Goal: Task Accomplishment & Management: Use online tool/utility

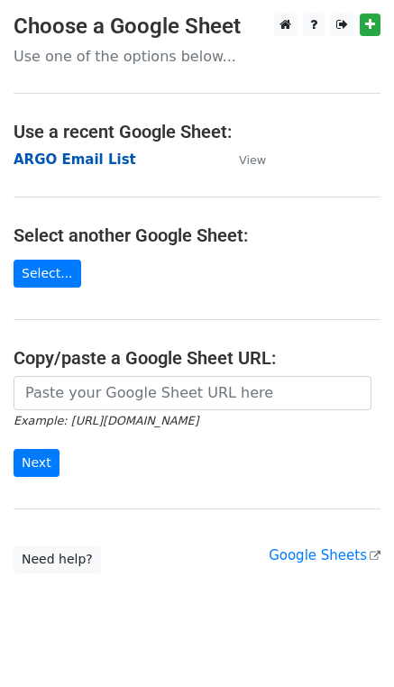
click at [96, 158] on strong "ARGO Email List" at bounding box center [75, 159] width 123 height 16
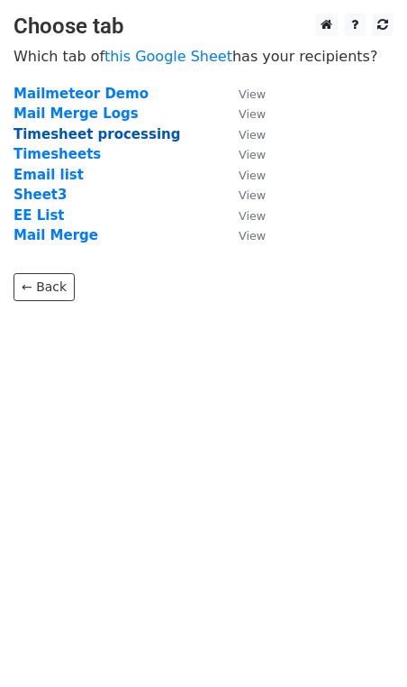
click at [145, 132] on strong "Timesheet processing" at bounding box center [97, 134] width 167 height 16
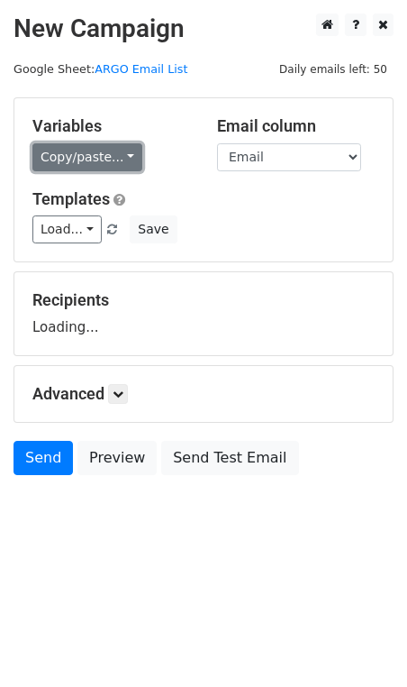
click at [128, 156] on link "Copy/paste..." at bounding box center [87, 157] width 110 height 28
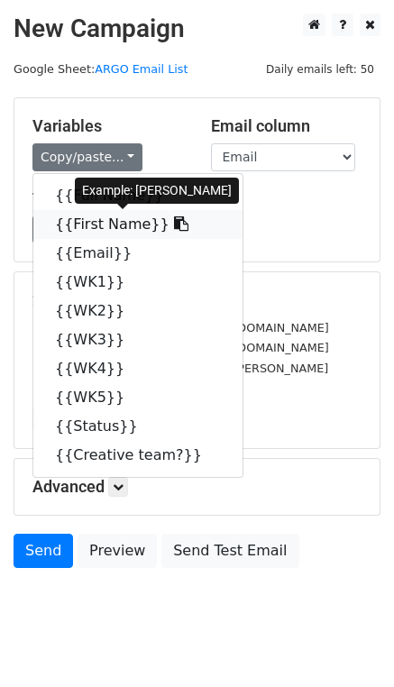
click at [126, 227] on link "{{First Name}}" at bounding box center [137, 224] width 209 height 29
